Goal: Information Seeking & Learning: Learn about a topic

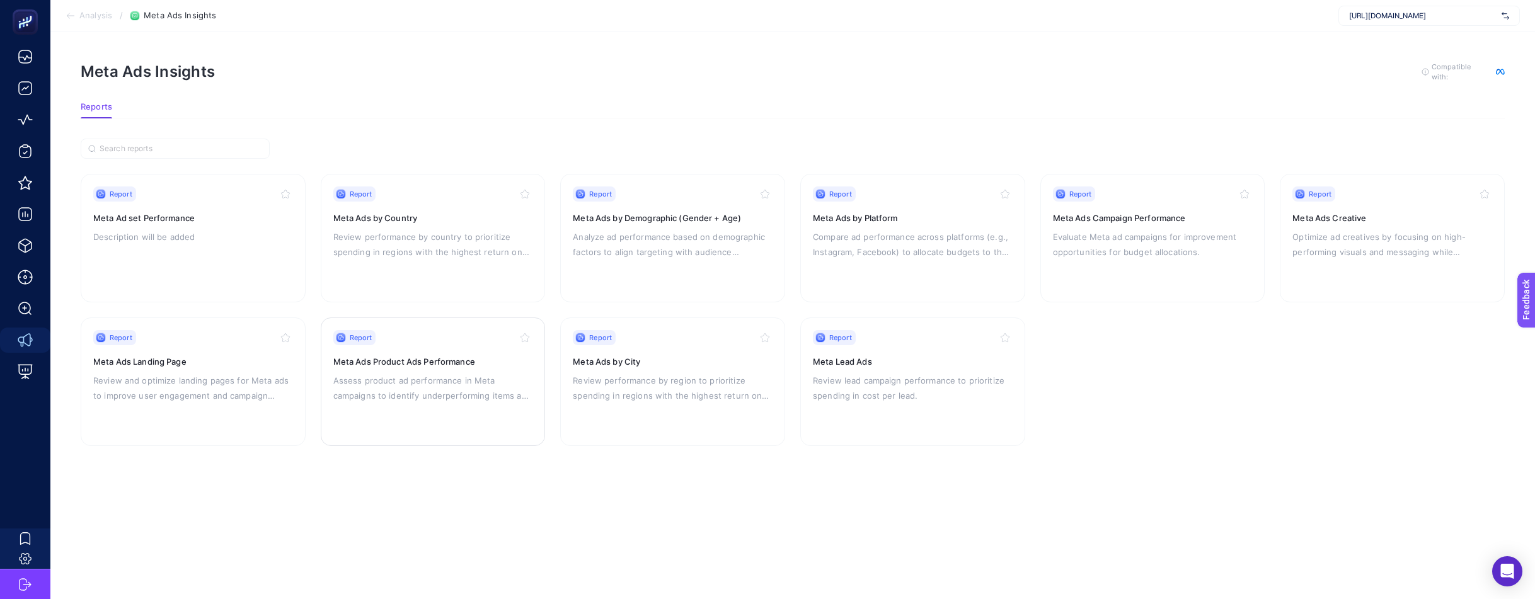
click at [438, 362] on h3 "Meta Ads Product Ads Performance" at bounding box center [433, 361] width 200 height 13
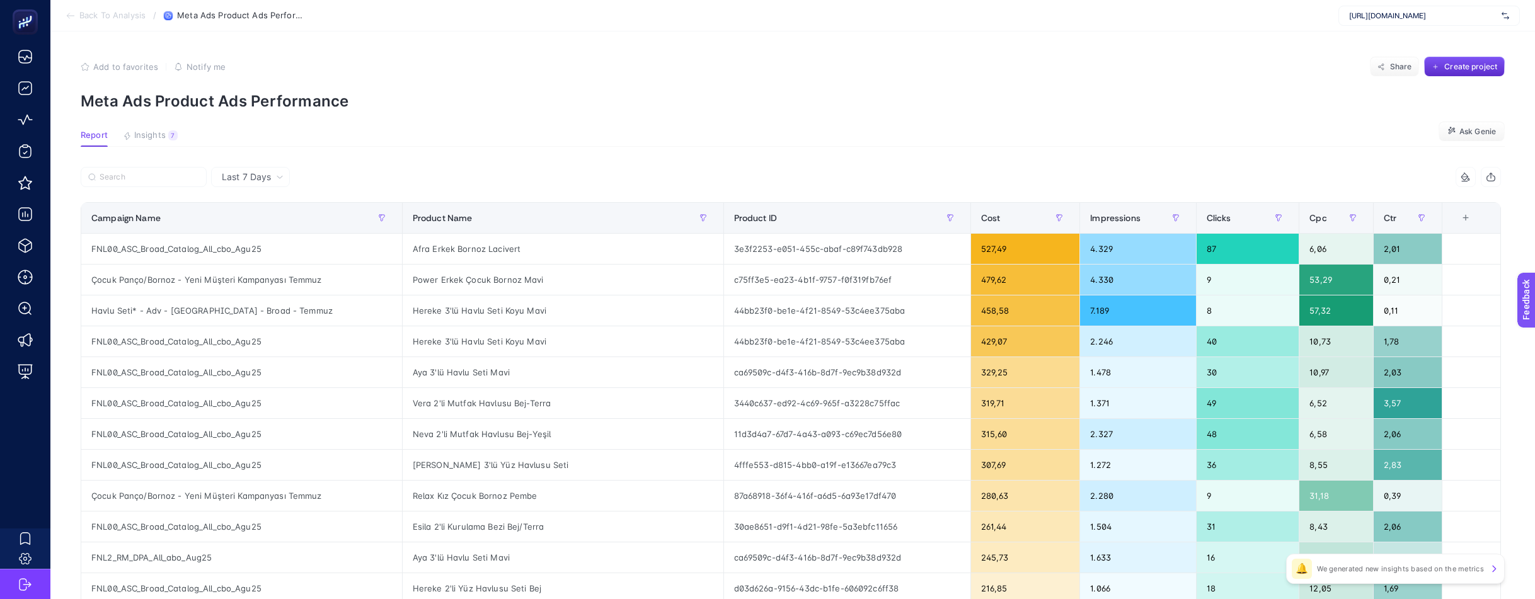
click at [522, 148] on article "Add to favorites false Notify me Share Create project Meta Ads Product Ads Perf…" at bounding box center [792, 523] width 1484 height 985
click at [172, 173] on input "Search" at bounding box center [150, 177] width 100 height 9
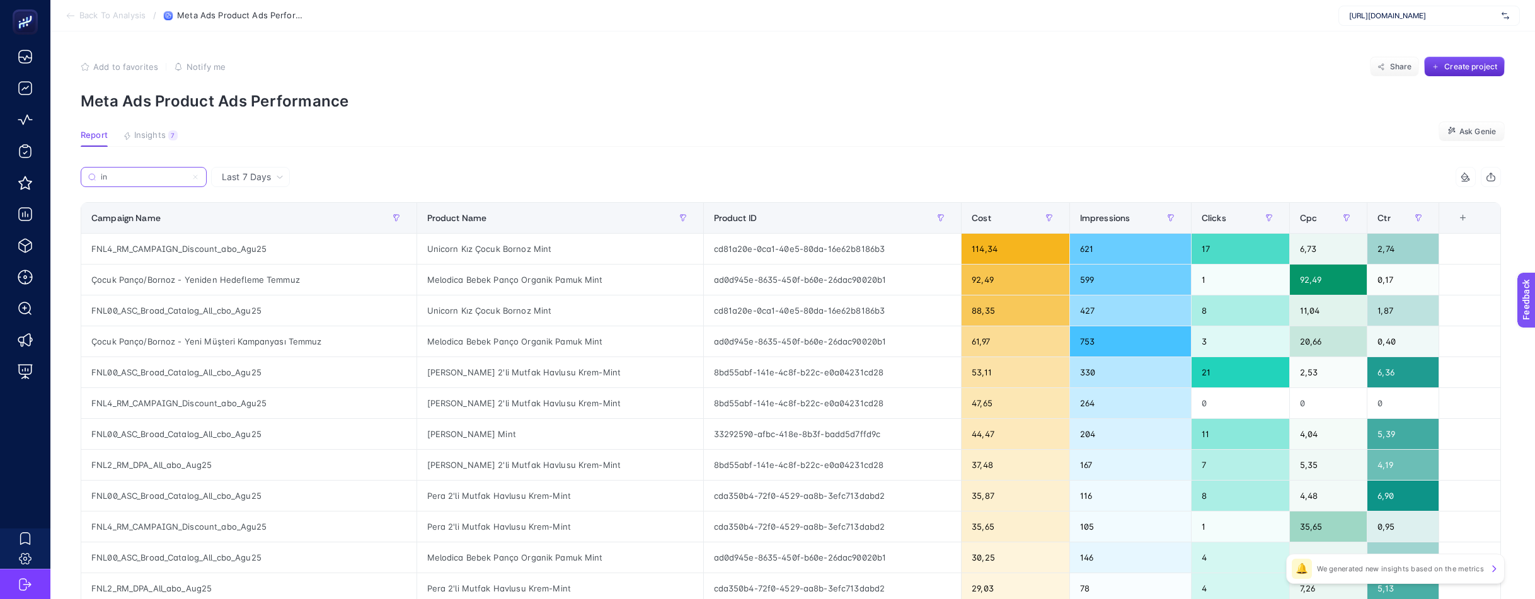
type input "i"
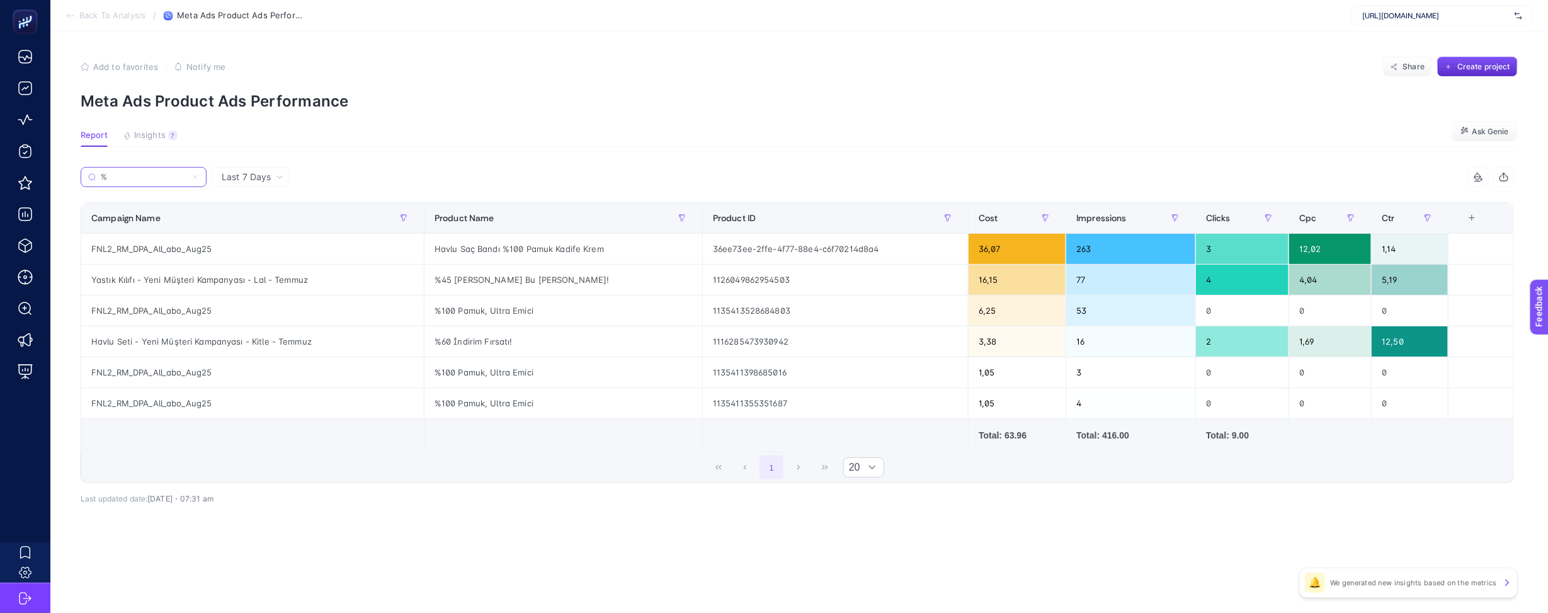
type input "%"
copy div "%100 Pamuk, Ultra Emici"
drag, startPoint x: 537, startPoint y: 402, endPoint x: 426, endPoint y: 404, distance: 110.9
click at [426, 404] on div "%100 Pamuk, Ultra Emici" at bounding box center [564, 403] width 278 height 30
click at [607, 280] on div "%45 [PERSON_NAME] Bu [PERSON_NAME]!" at bounding box center [564, 280] width 278 height 30
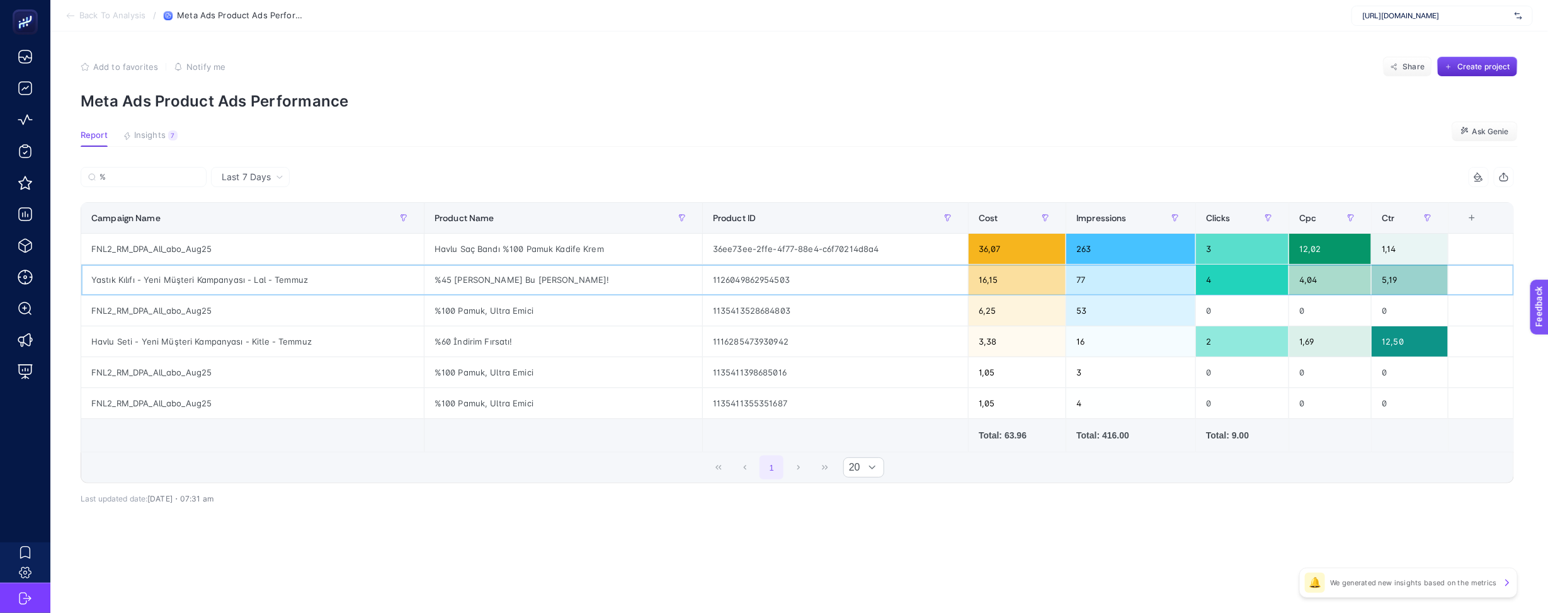
click at [607, 280] on div "%45 [PERSON_NAME] Bu [PERSON_NAME]!" at bounding box center [564, 280] width 278 height 30
click at [604, 273] on div "%45 [PERSON_NAME] Bu [PERSON_NAME]!" at bounding box center [564, 280] width 278 height 30
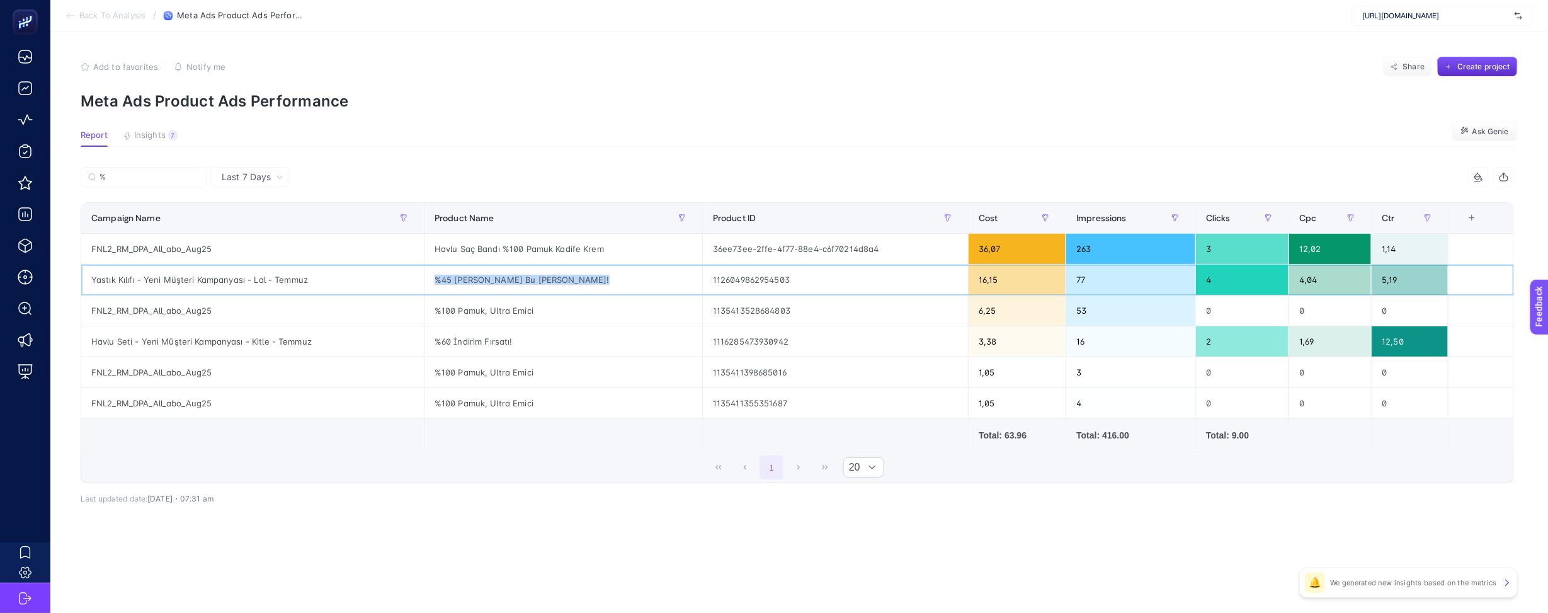
copy tr "%45 [PERSON_NAME] Bu [PERSON_NAME]!"
drag, startPoint x: 546, startPoint y: 312, endPoint x: 435, endPoint y: 309, distance: 110.3
click at [435, 309] on div "%100 Pamuk, Ultra Emici" at bounding box center [564, 310] width 278 height 30
click at [236, 310] on div "FNL2_RM_DPA_All_abo_Aug25" at bounding box center [252, 310] width 343 height 30
drag, startPoint x: 235, startPoint y: 313, endPoint x: 88, endPoint y: 311, distance: 146.8
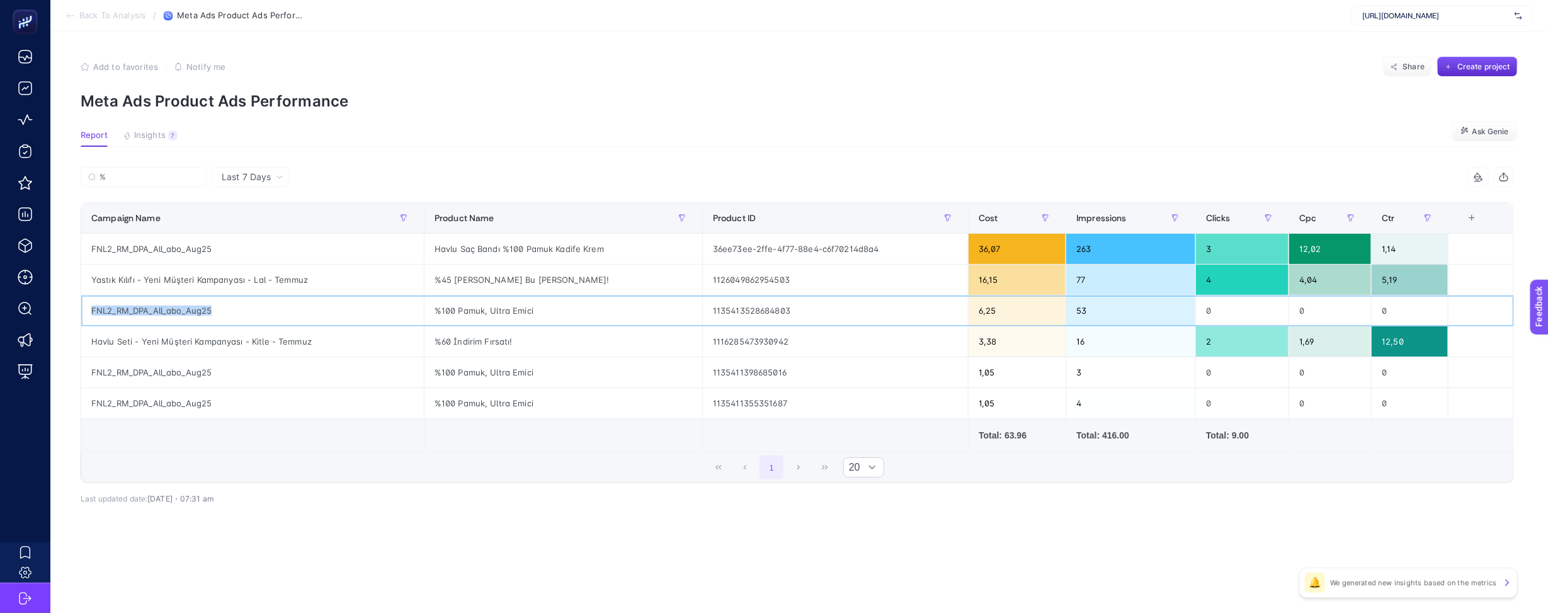
click at [83, 312] on div "FNL2_RM_DPA_All_abo_Aug25" at bounding box center [252, 310] width 343 height 30
click at [358, 468] on div "1 20" at bounding box center [797, 467] width 1433 height 30
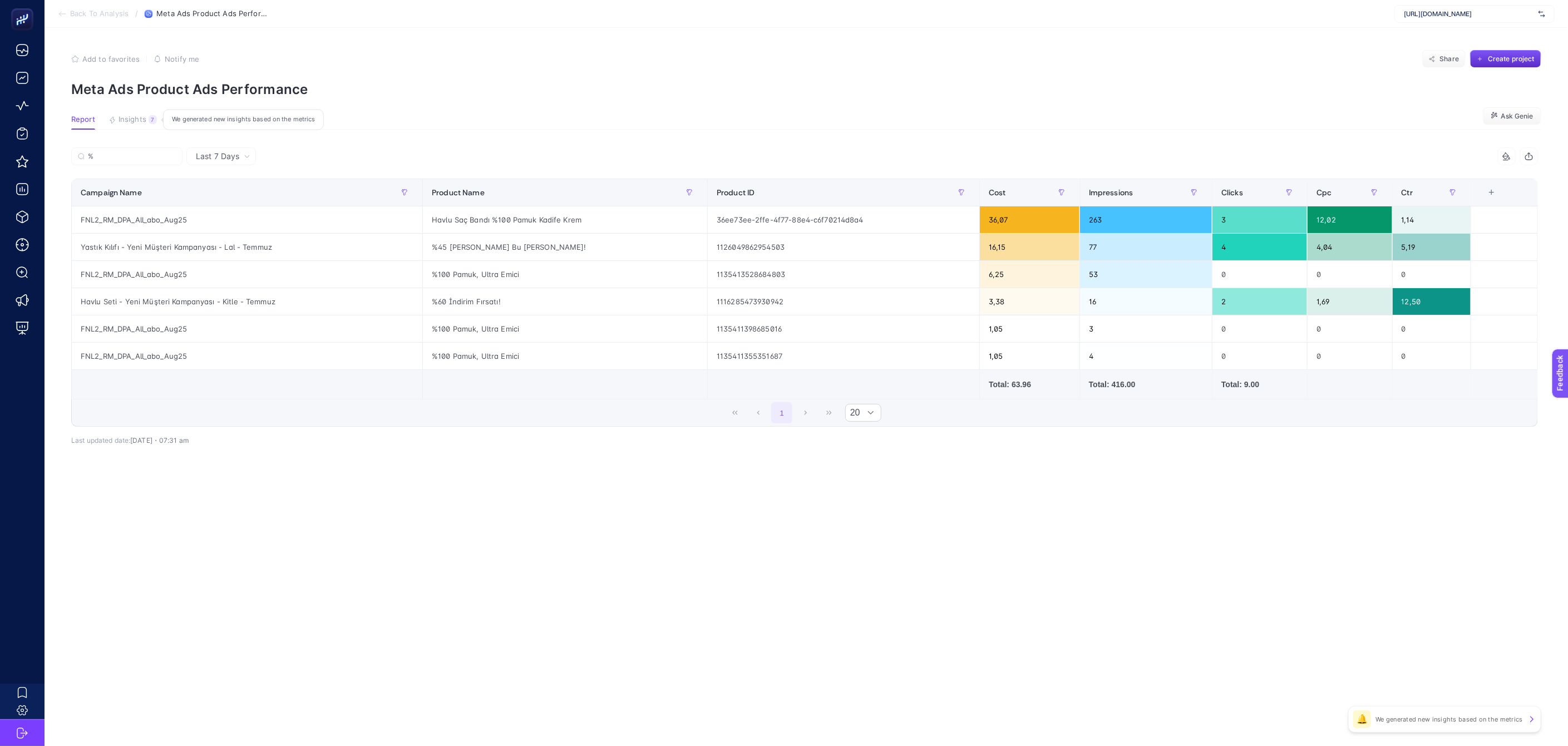
click at [141, 117] on span "Insights" at bounding box center [132, 119] width 27 height 9
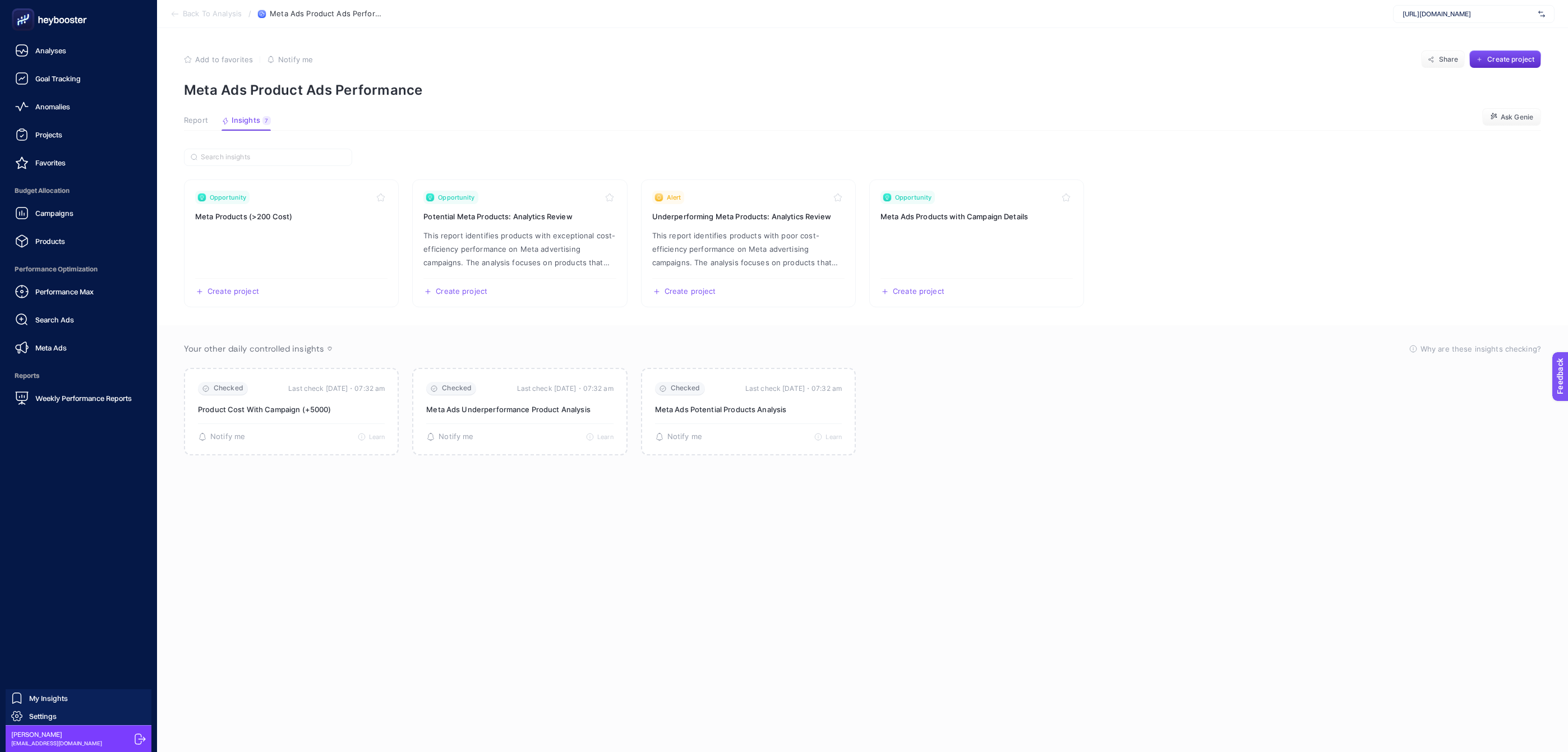
click at [37, 12] on icon at bounding box center [49, 19] width 81 height 22
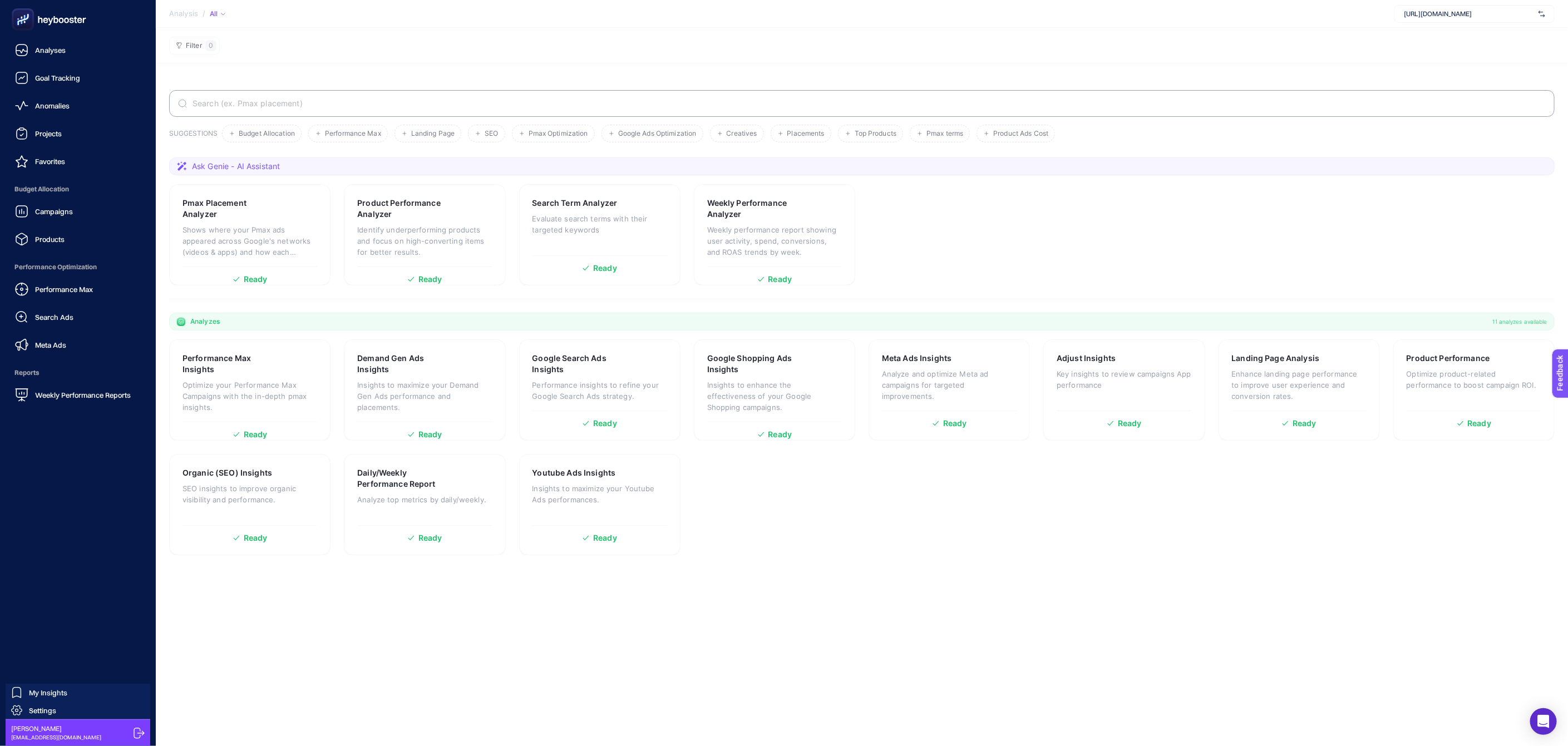
click at [36, 12] on icon at bounding box center [49, 19] width 80 height 22
click at [61, 76] on span "Goal Tracking" at bounding box center [57, 78] width 45 height 9
